Goal: Task Accomplishment & Management: Manage account settings

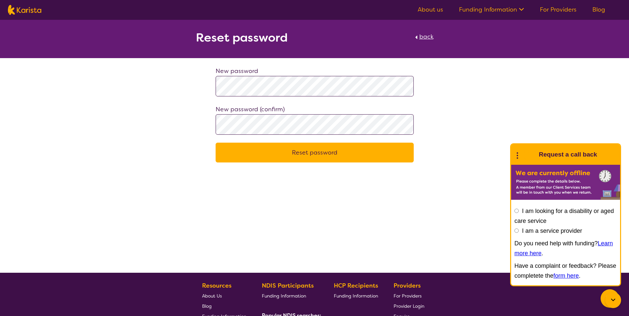
click at [333, 152] on button "Reset password" at bounding box center [315, 153] width 198 height 20
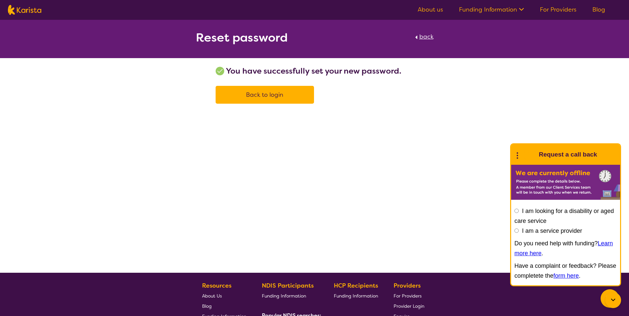
click at [264, 97] on span "Back to login" at bounding box center [264, 95] width 37 height 8
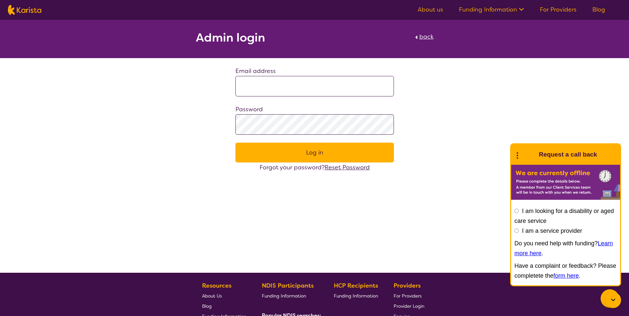
click at [249, 87] on input at bounding box center [314, 86] width 158 height 20
type input "**********"
click at [295, 154] on button "Log in" at bounding box center [314, 153] width 158 height 20
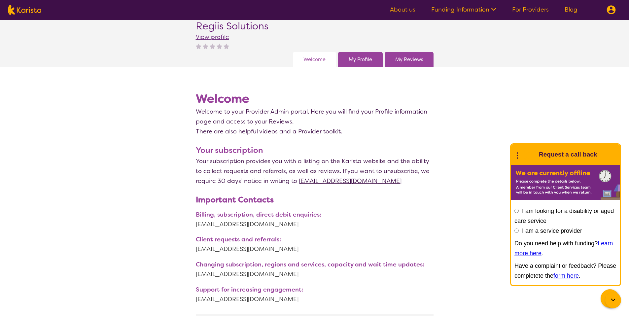
scroll to position [33, 0]
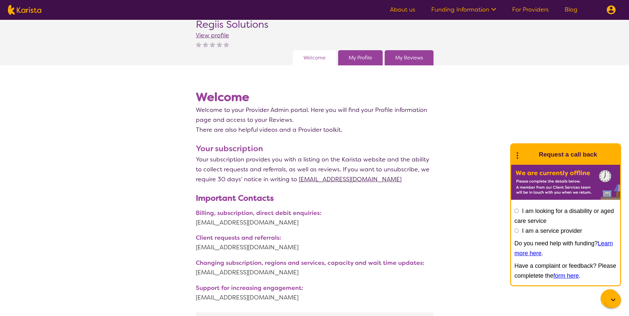
click at [371, 59] on link "My Profile" at bounding box center [360, 58] width 23 height 10
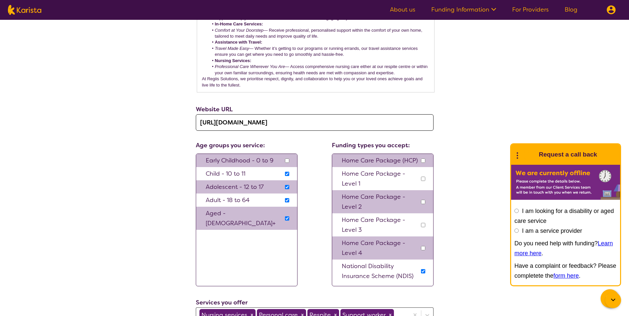
scroll to position [594, 0]
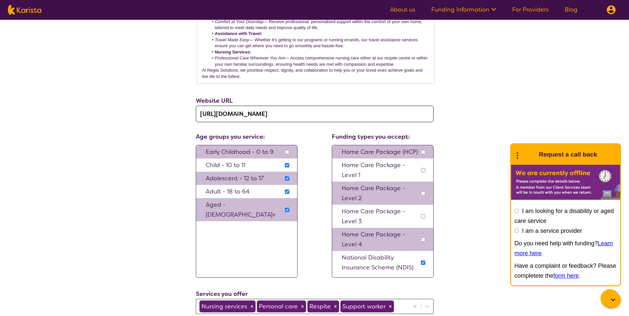
click at [287, 150] on input "checkbox" at bounding box center [287, 152] width 4 height 4
checkbox input "true"
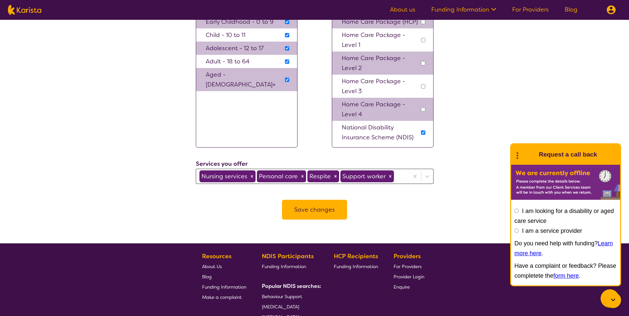
scroll to position [726, 0]
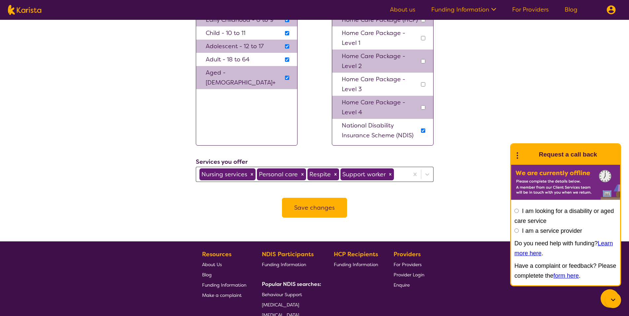
click at [298, 199] on button "Save changes" at bounding box center [314, 208] width 65 height 20
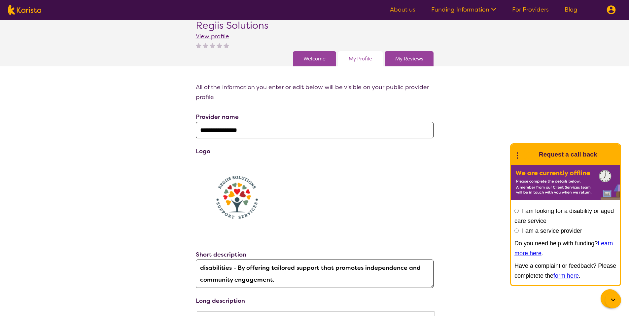
scroll to position [0, 0]
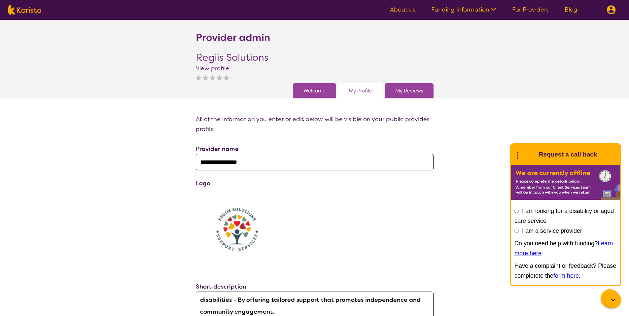
click at [408, 94] on link "My Reviews" at bounding box center [409, 91] width 28 height 10
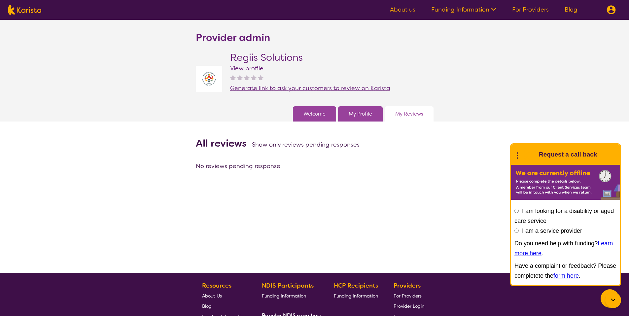
click at [313, 113] on link "Welcome" at bounding box center [314, 114] width 22 height 10
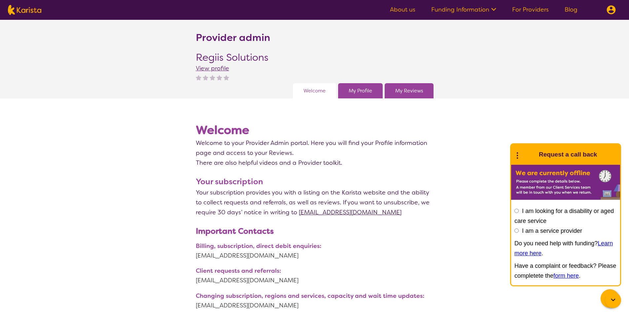
click at [356, 93] on link "My Profile" at bounding box center [360, 91] width 23 height 10
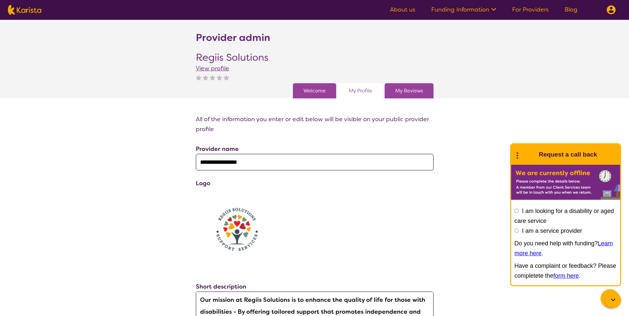
click at [321, 90] on link "Welcome" at bounding box center [314, 91] width 22 height 10
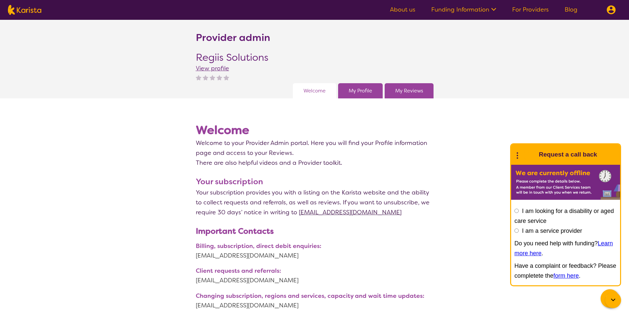
click at [532, 12] on link "For Providers" at bounding box center [530, 10] width 37 height 8
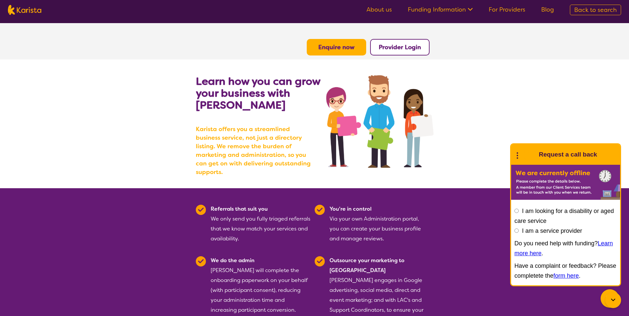
click at [400, 49] on b "Provider Login" at bounding box center [400, 47] width 42 height 8
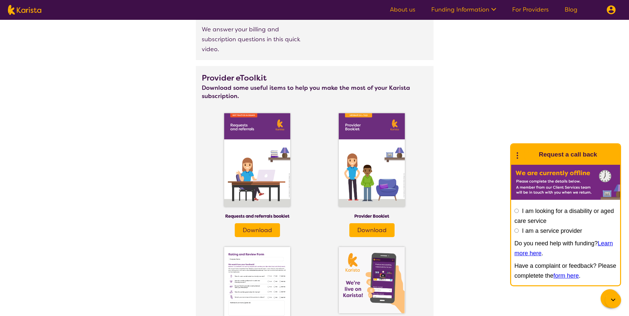
scroll to position [825, 0]
